Goal: Transaction & Acquisition: Download file/media

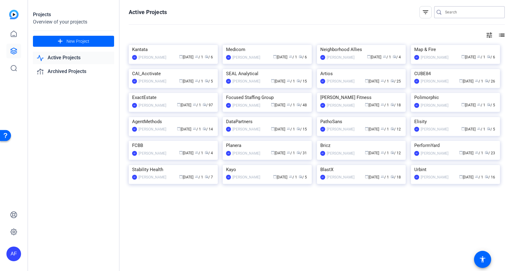
click at [457, 14] on input "Search" at bounding box center [472, 12] width 55 height 7
paste input "CS939_Bricz_ASDA_Rob Wilks"
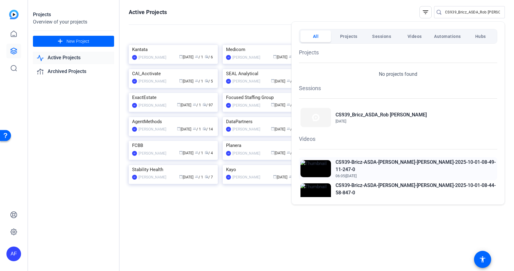
click at [392, 162] on h2 "CS939-Bricz-ASDA-Rob Wilks-Rob-2025-10-01-08-49-11-247-0" at bounding box center [416, 165] width 160 height 15
click at [465, 12] on div at bounding box center [257, 135] width 514 height 271
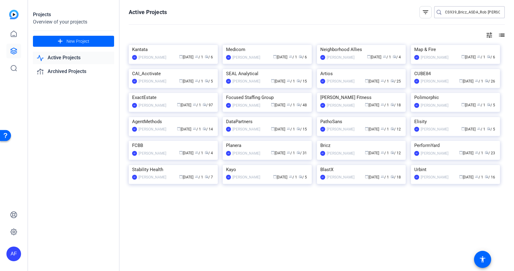
click at [465, 12] on input "CS939_Bricz_ASDA_Rob Wilks" at bounding box center [472, 12] width 55 height 7
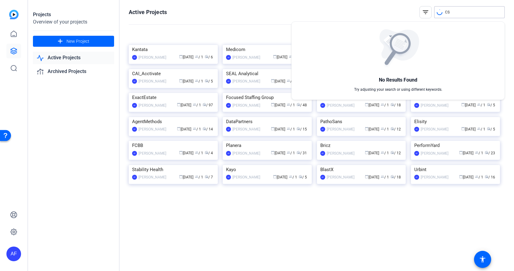
type input "C"
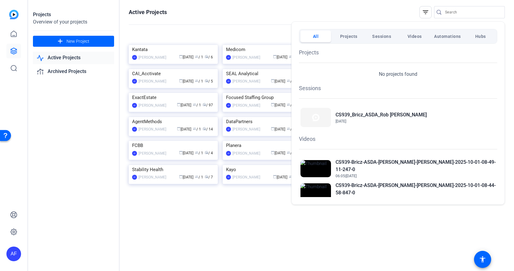
click at [449, 13] on div at bounding box center [257, 135] width 514 height 271
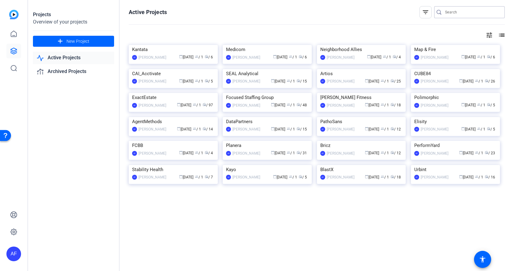
paste input "CS933_ClearGov [PERSON_NAME]"
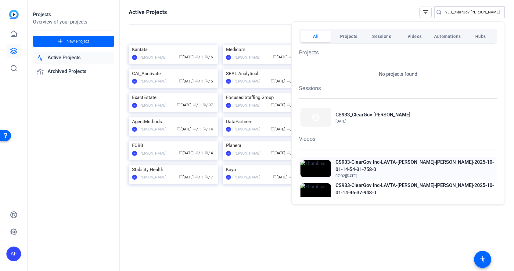
type input "CS933_ClearGov [PERSON_NAME]"
click at [400, 163] on h2 "CS933-ClearGov Inc-LAVTA-[PERSON_NAME]-[PERSON_NAME]-2025-10-01-14-54-31-758-0" at bounding box center [416, 165] width 160 height 15
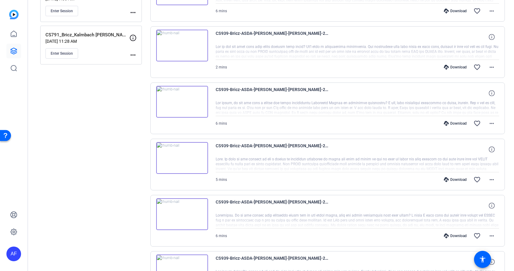
scroll to position [220, 0]
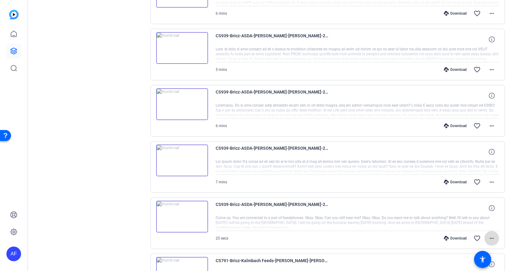
click at [492, 238] on mat-icon "more_horiz" at bounding box center [491, 237] width 7 height 7
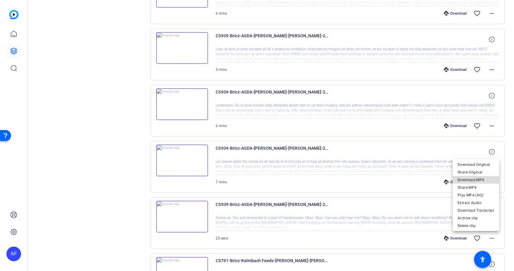
click at [480, 180] on span "Download MP4" at bounding box center [476, 179] width 37 height 7
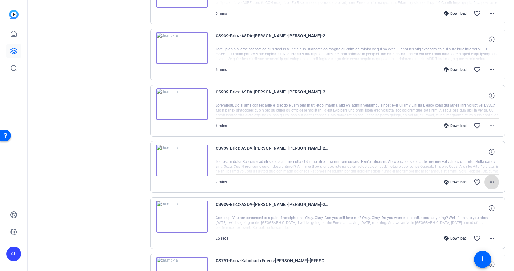
click at [492, 183] on mat-icon "more_horiz" at bounding box center [491, 181] width 7 height 7
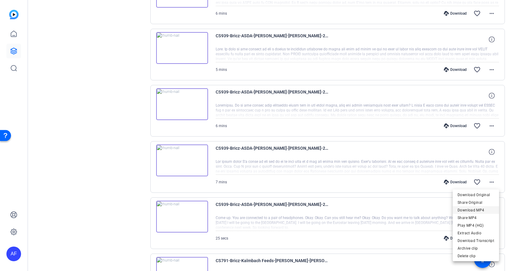
click at [483, 210] on span "Download MP4" at bounding box center [476, 209] width 37 height 7
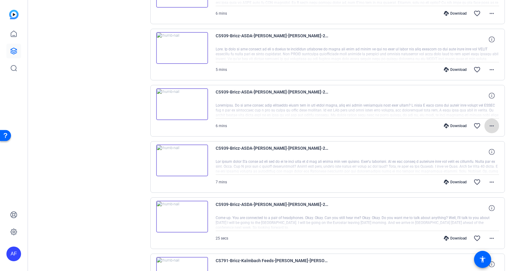
click at [492, 126] on mat-icon "more_horiz" at bounding box center [491, 125] width 7 height 7
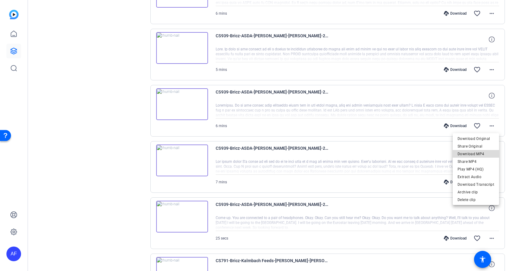
click at [483, 152] on span "Download MP4" at bounding box center [476, 153] width 37 height 7
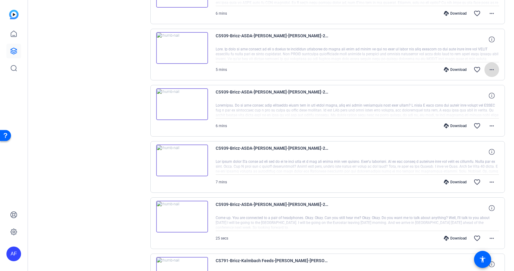
click at [492, 69] on mat-icon "more_horiz" at bounding box center [491, 69] width 7 height 7
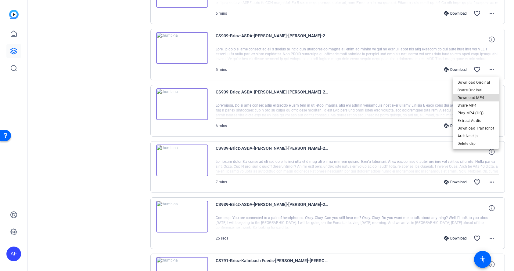
click at [481, 97] on span "Download MP4" at bounding box center [476, 97] width 37 height 7
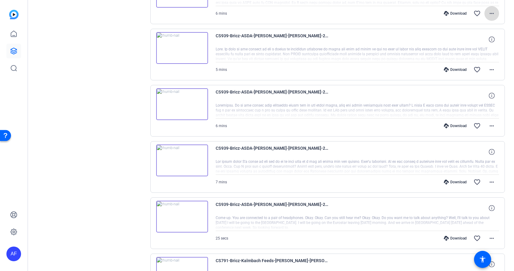
click at [491, 13] on mat-icon "more_horiz" at bounding box center [491, 13] width 7 height 7
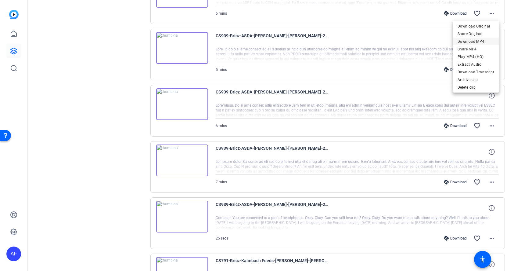
click at [478, 42] on span "Download MP4" at bounding box center [476, 41] width 37 height 7
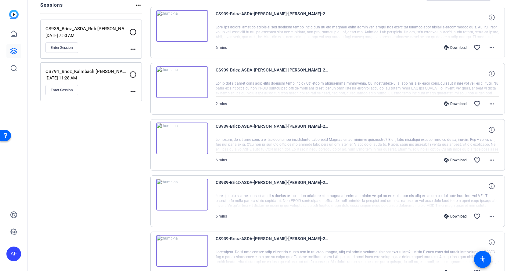
scroll to position [0, 0]
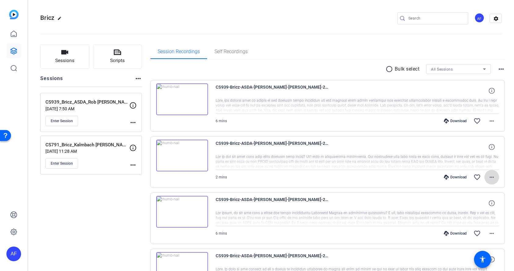
click at [491, 178] on mat-icon "more_horiz" at bounding box center [491, 176] width 7 height 7
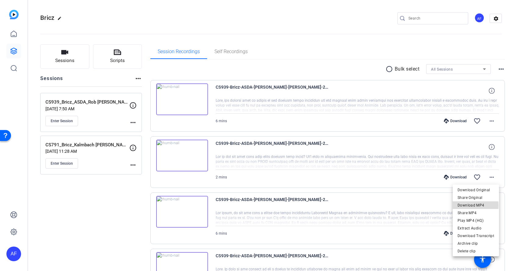
click at [470, 205] on span "Download MP4" at bounding box center [476, 204] width 37 height 7
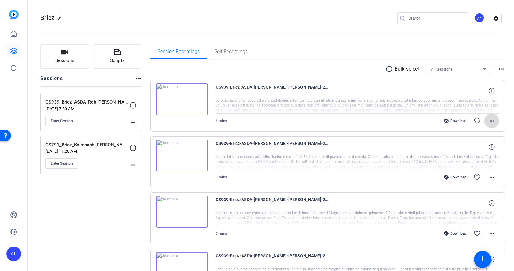
click at [494, 120] on mat-icon "more_horiz" at bounding box center [491, 120] width 7 height 7
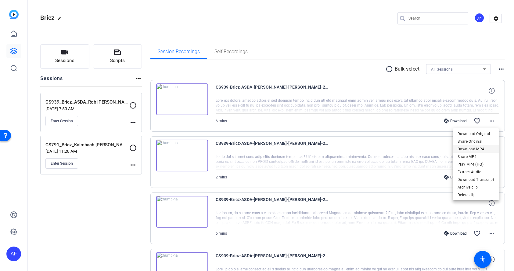
click at [480, 149] on span "Download MP4" at bounding box center [476, 148] width 37 height 7
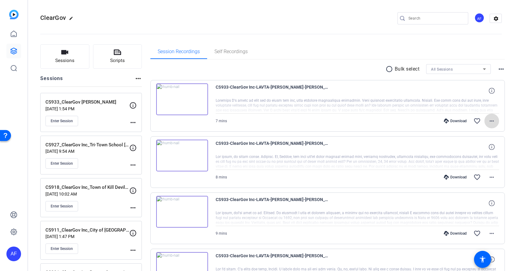
click at [491, 121] on mat-icon "more_horiz" at bounding box center [491, 120] width 7 height 7
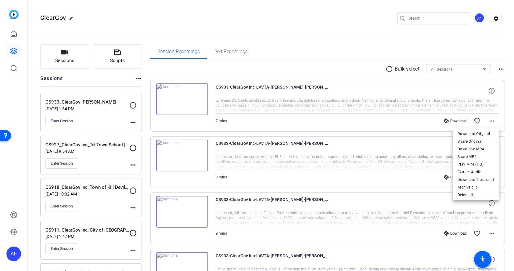
click at [361, 74] on div at bounding box center [257, 135] width 514 height 271
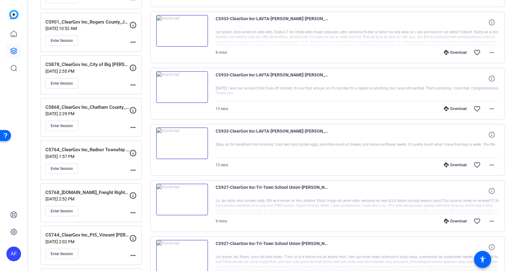
scroll to position [330, 0]
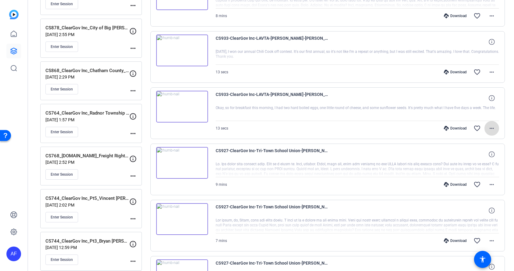
click at [491, 129] on mat-icon "more_horiz" at bounding box center [491, 127] width 7 height 7
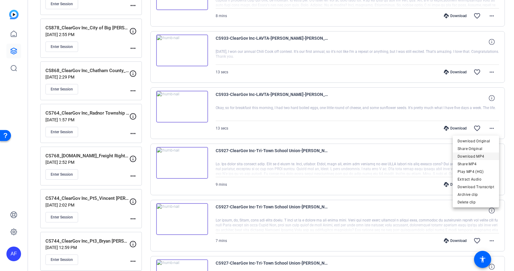
click at [476, 155] on span "Download MP4" at bounding box center [476, 156] width 37 height 7
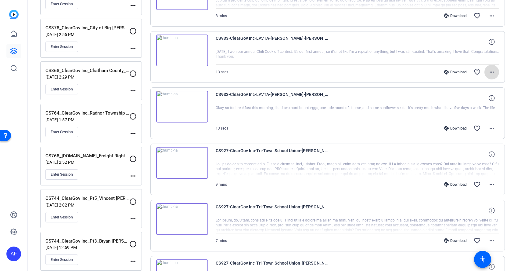
click at [494, 72] on mat-icon "more_horiz" at bounding box center [491, 71] width 7 height 7
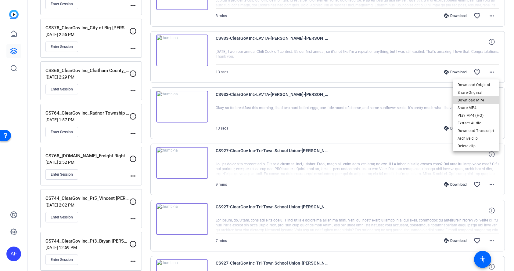
click at [479, 99] on span "Download MP4" at bounding box center [476, 99] width 37 height 7
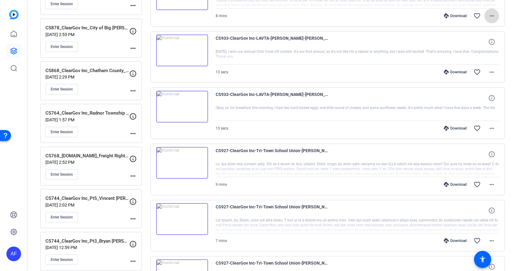
click at [492, 16] on mat-icon "more_horiz" at bounding box center [491, 15] width 7 height 7
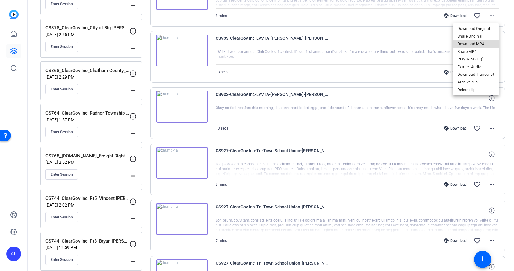
click at [483, 44] on span "Download MP4" at bounding box center [476, 43] width 37 height 7
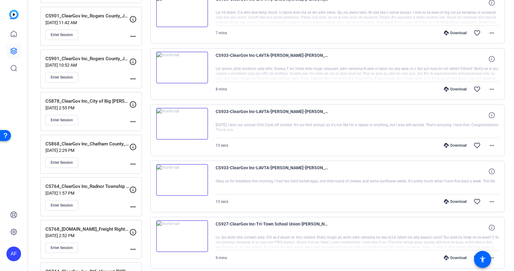
scroll to position [183, 0]
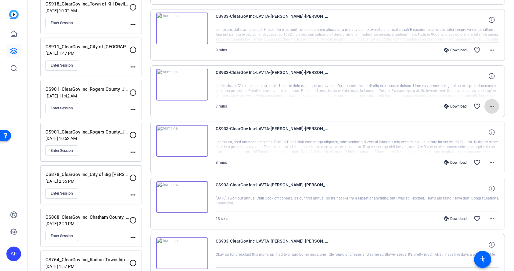
click at [494, 104] on mat-icon "more_horiz" at bounding box center [491, 106] width 7 height 7
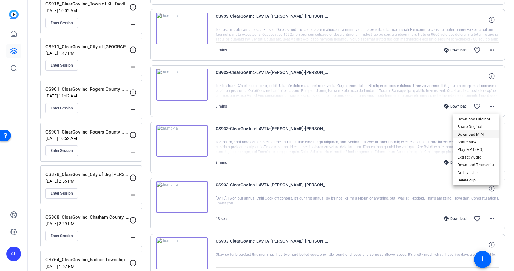
click at [475, 132] on span "Download MP4" at bounding box center [476, 134] width 37 height 7
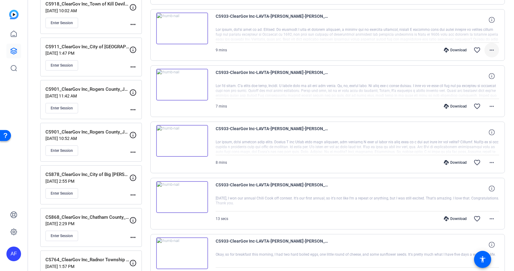
click at [490, 47] on mat-icon "more_horiz" at bounding box center [491, 49] width 7 height 7
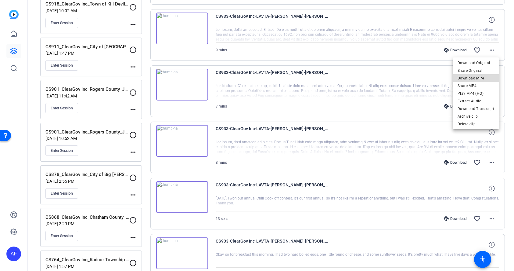
click at [478, 77] on span "Download MP4" at bounding box center [476, 77] width 37 height 7
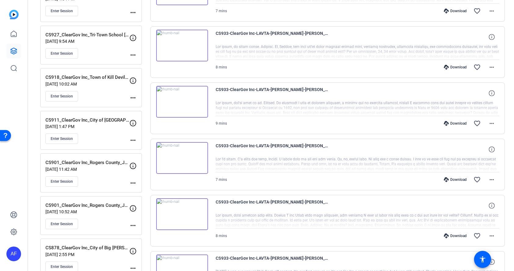
scroll to position [37, 0]
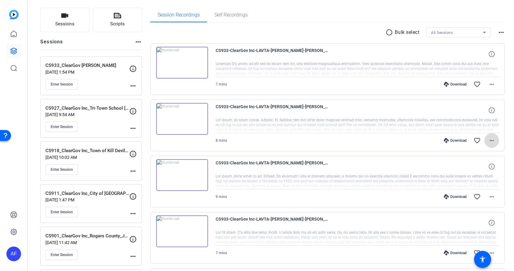
click at [491, 140] on mat-icon "more_horiz" at bounding box center [491, 140] width 7 height 7
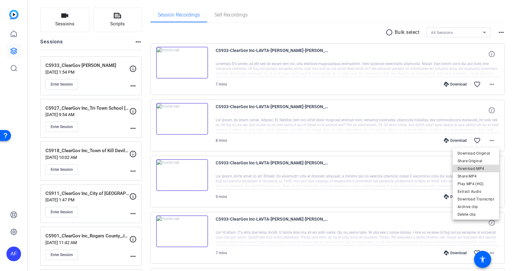
click at [477, 168] on span "Download MP4" at bounding box center [476, 168] width 37 height 7
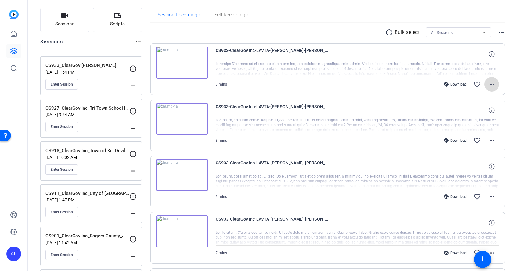
click at [492, 83] on mat-icon "more_horiz" at bounding box center [491, 84] width 7 height 7
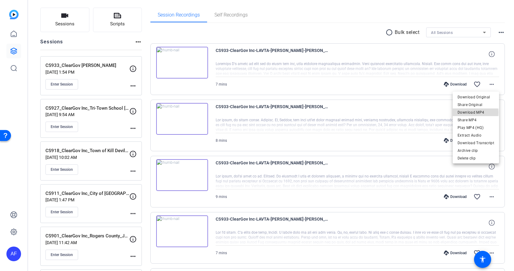
click at [476, 113] on span "Download MP4" at bounding box center [476, 112] width 37 height 7
